Goal: Navigation & Orientation: Find specific page/section

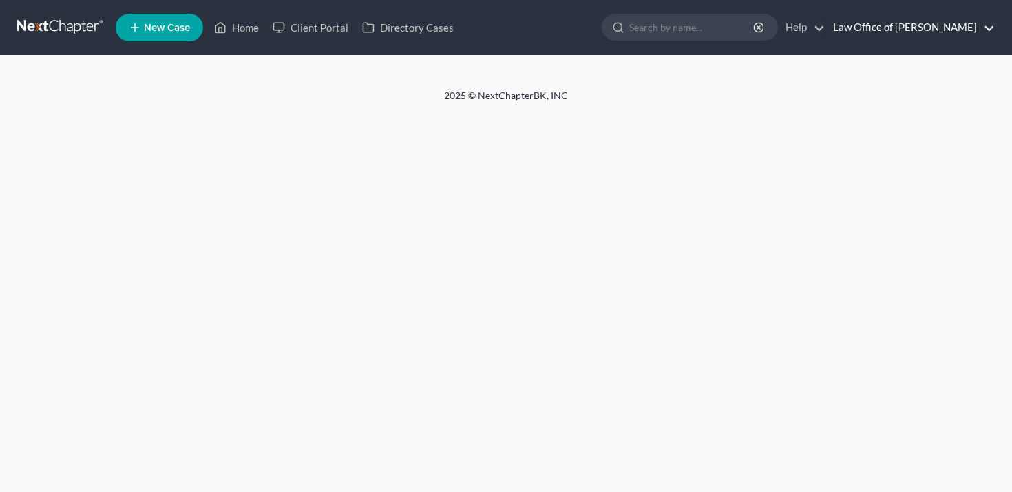
click at [921, 34] on link "Law Office of [PERSON_NAME]" at bounding box center [910, 27] width 169 height 25
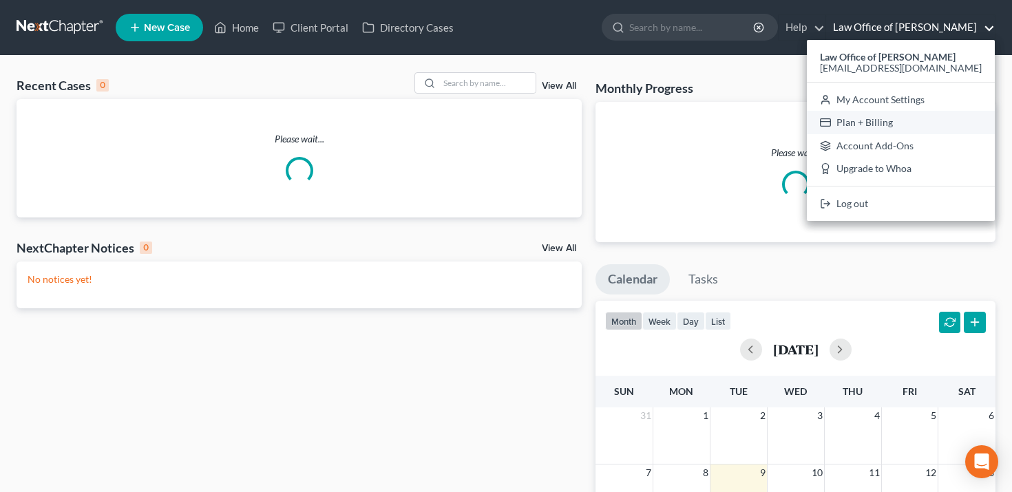
click at [892, 121] on link "Plan + Billing" at bounding box center [901, 122] width 188 height 23
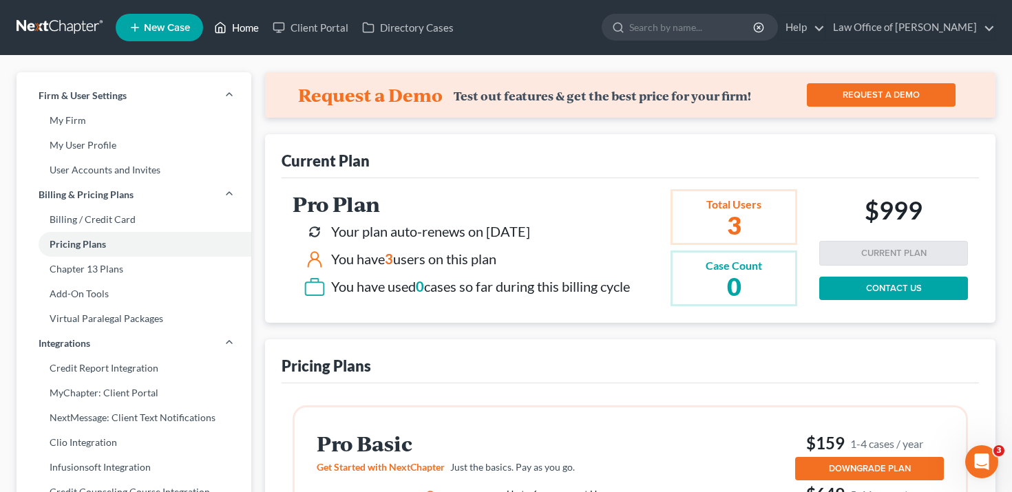
click at [245, 30] on link "Home" at bounding box center [236, 27] width 59 height 25
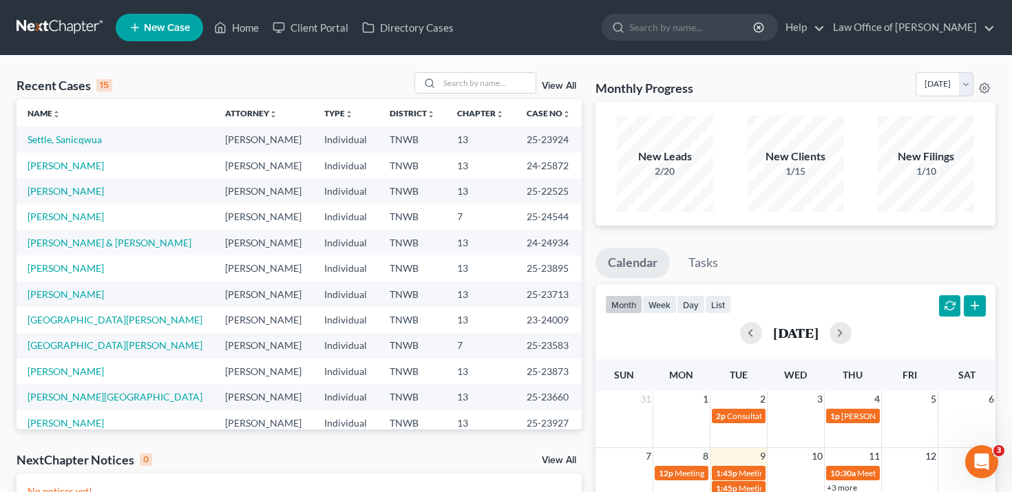
click at [560, 82] on link "View All" at bounding box center [559, 86] width 34 height 10
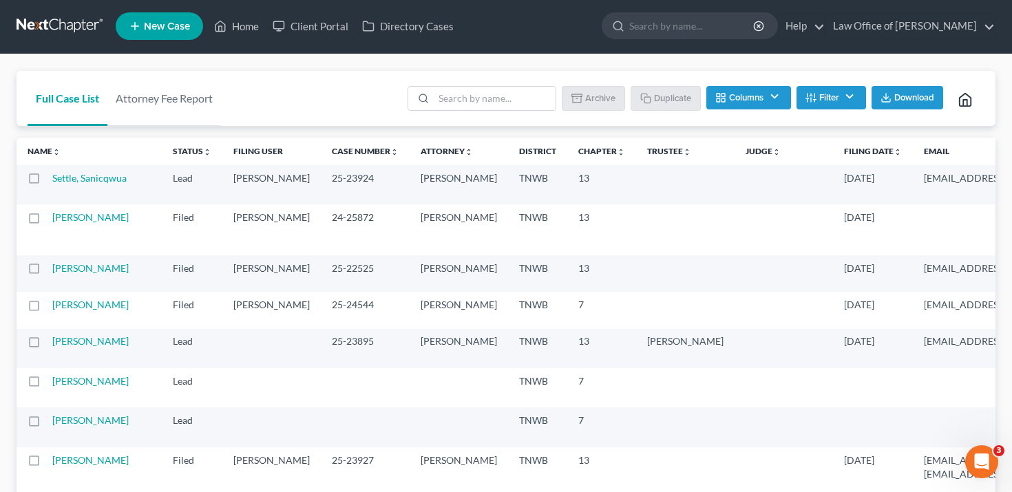
scroll to position [8, 0]
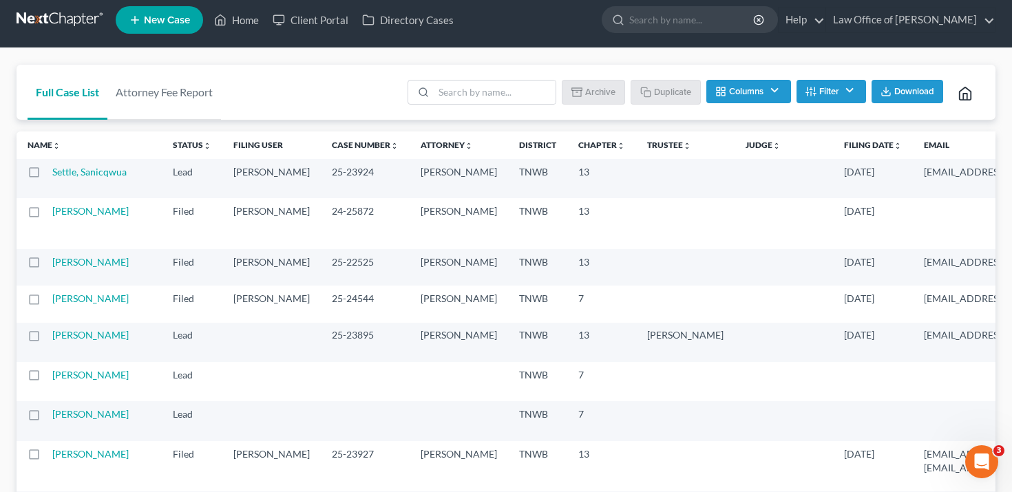
click at [838, 95] on button "Filter" at bounding box center [832, 91] width 70 height 23
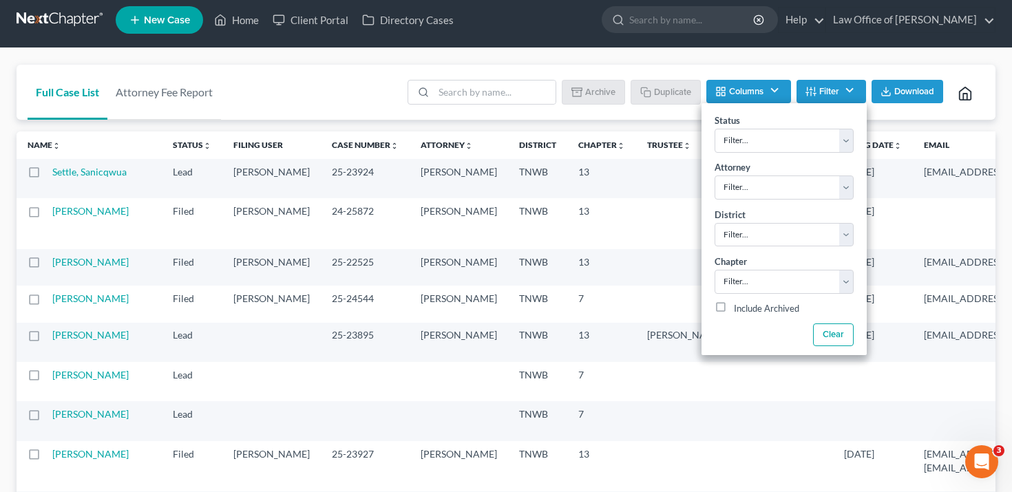
click at [836, 96] on button "Filter" at bounding box center [832, 91] width 70 height 23
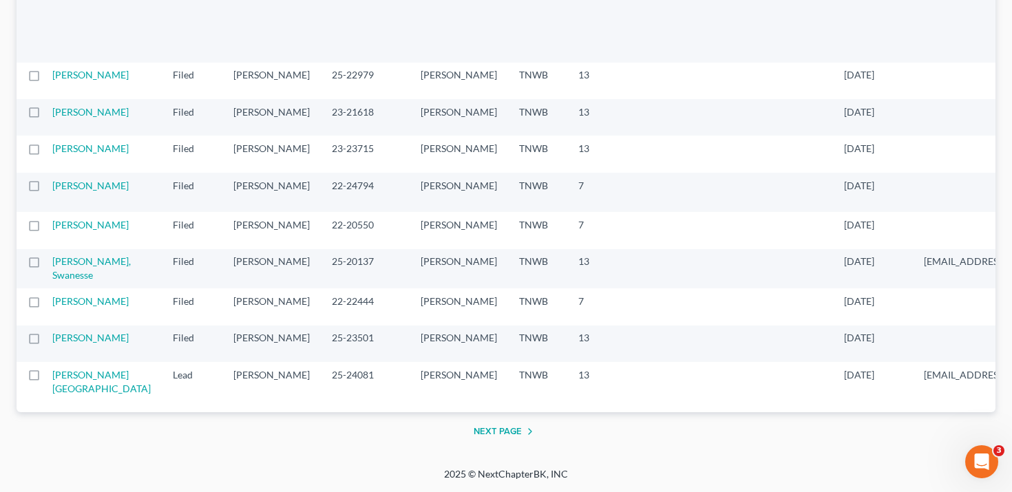
scroll to position [3199, 0]
click at [518, 432] on button "Next Page" at bounding box center [506, 431] width 65 height 17
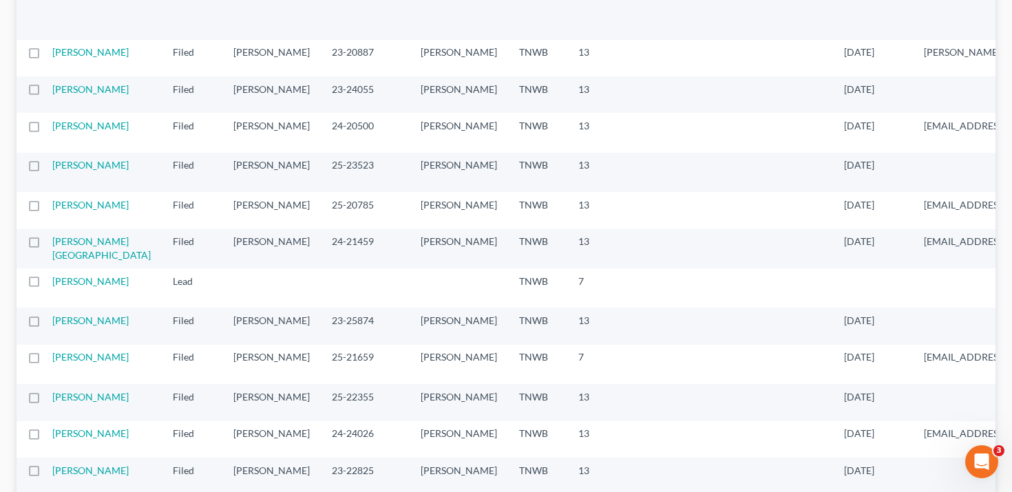
scroll to position [952, 0]
